Goal: Task Accomplishment & Management: Manage account settings

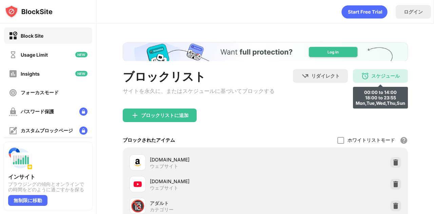
click at [371, 80] on div "スケジュール 00:00 to 14:00 18:00 to 23:55 Mon,Tue,Wed,Thu,Sun" at bounding box center [380, 76] width 55 height 14
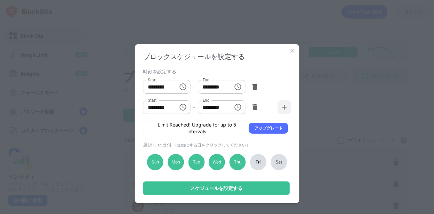
click at [260, 160] on div "Fri" at bounding box center [258, 162] width 16 height 16
click at [196, 163] on div "Tue" at bounding box center [196, 162] width 16 height 16
click at [185, 105] on icon "Choose time, selected time is 6:00 PM" at bounding box center [183, 107] width 8 height 8
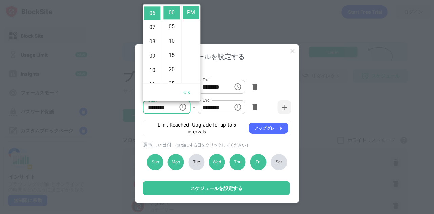
scroll to position [87, 0]
click at [150, 46] on li "08" at bounding box center [152, 39] width 16 height 14
type input "********"
click at [186, 89] on button "OK" at bounding box center [187, 92] width 22 height 13
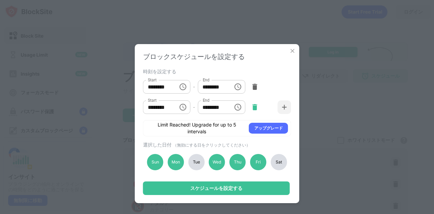
click at [252, 107] on img at bounding box center [254, 107] width 7 height 7
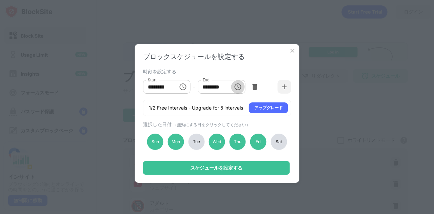
click at [236, 89] on icon "Choose time, selected time is 2:00 PM" at bounding box center [238, 87] width 8 height 8
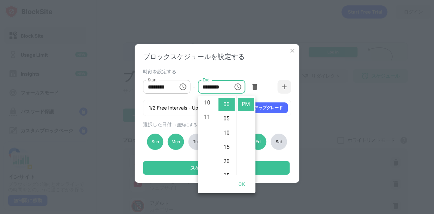
scroll to position [146, 0]
click at [206, 122] on li "11" at bounding box center [207, 115] width 16 height 14
click at [227, 134] on li "55" at bounding box center [226, 128] width 16 height 14
type input "********"
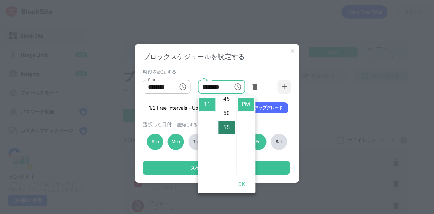
scroll to position [179, 0]
click at [242, 185] on button "OK" at bounding box center [242, 184] width 22 height 13
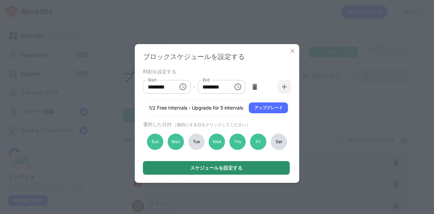
click at [251, 171] on div "スケジュールを設定する" at bounding box center [216, 168] width 147 height 14
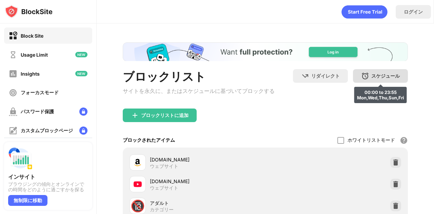
scroll to position [0, 0]
click at [375, 79] on div "スケジュール" at bounding box center [385, 76] width 28 height 6
